Goal: Use online tool/utility: Utilize a website feature to perform a specific function

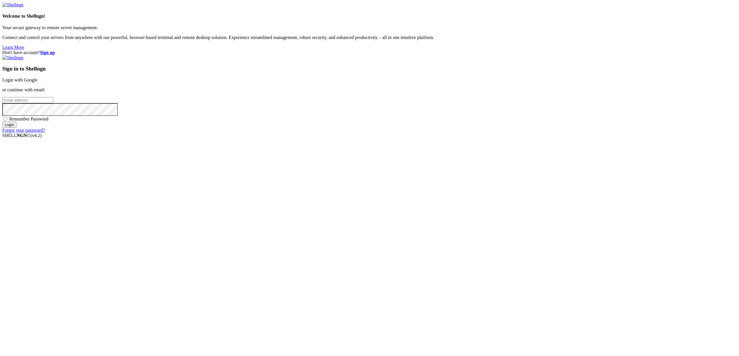
type input "[PERSON_NAME][EMAIL_ADDRESS][DOMAIN_NAME]"
click at [16, 128] on input "Login" at bounding box center [9, 124] width 14 height 6
click at [53, 93] on input "number" at bounding box center [27, 90] width 51 height 6
type input "851617"
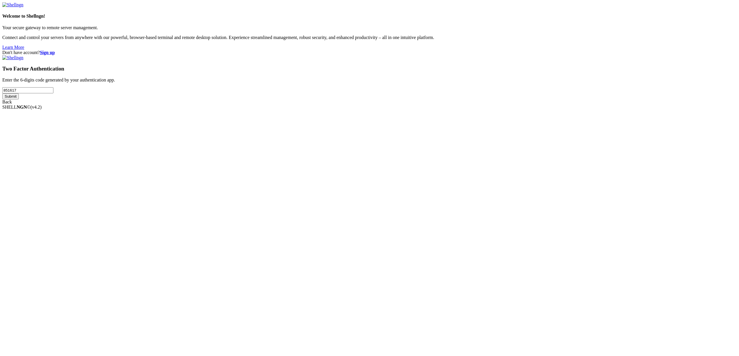
click at [19, 99] on input "Submit" at bounding box center [10, 96] width 16 height 6
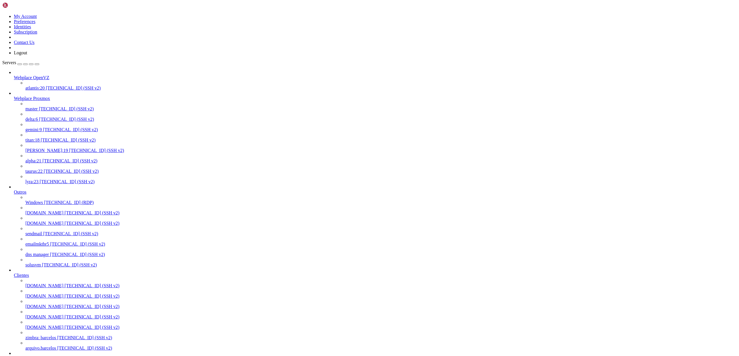
scroll to position [92, 0]
click at [48, 293] on link "[DOMAIN_NAME] [TECHNICAL_ID] (SSH v2)" at bounding box center [380, 295] width 711 height 5
click at [65, 283] on span "[TECHNICAL_ID] (SSH v2)" at bounding box center [92, 285] width 55 height 5
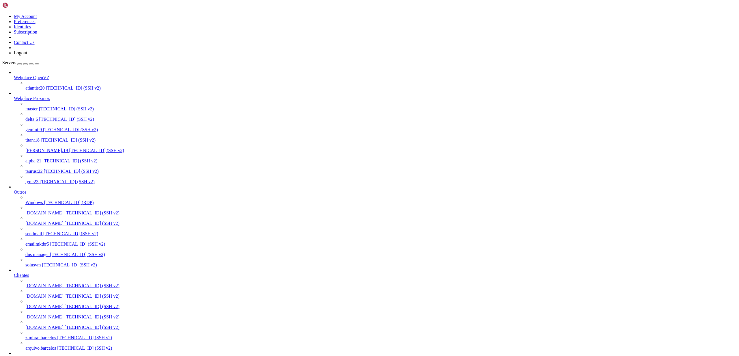
drag, startPoint x: 137, startPoint y: 873, endPoint x: 4, endPoint y: 873, distance: 132.5
